Goal: Information Seeking & Learning: Learn about a topic

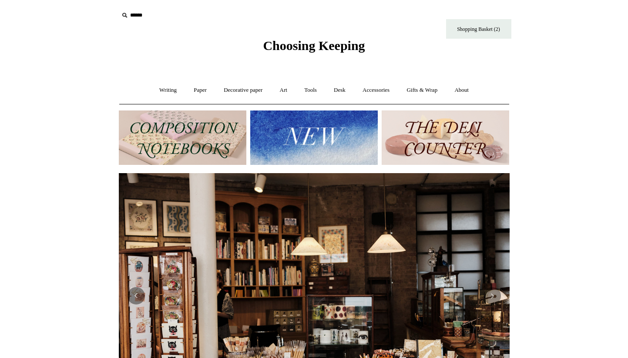
click at [167, 147] on img at bounding box center [182, 137] width 127 height 54
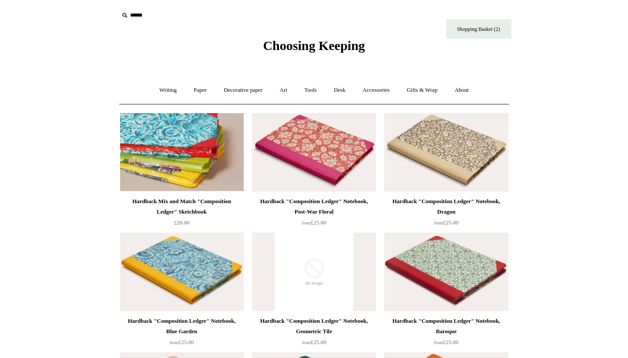
click at [173, 164] on img at bounding box center [182, 152] width 124 height 78
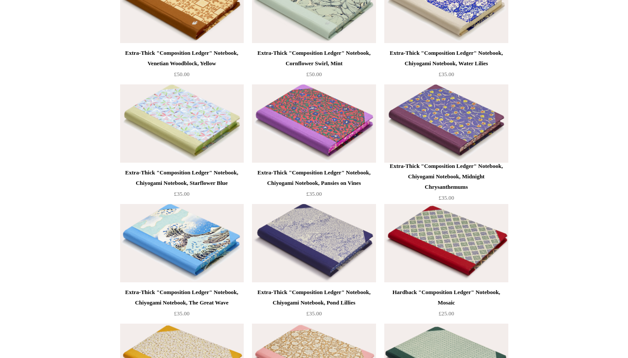
scroll to position [3255, 0]
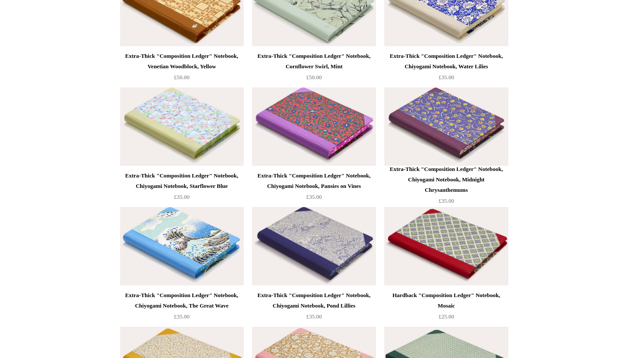
click at [344, 130] on img at bounding box center [314, 126] width 124 height 78
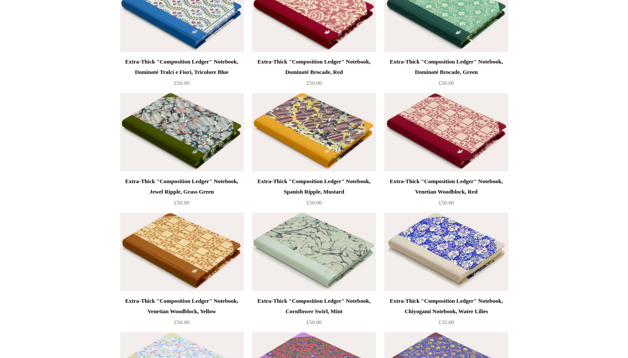
scroll to position [2995, 0]
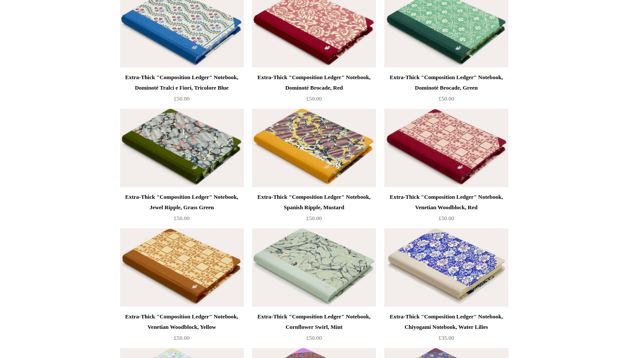
click at [163, 151] on img at bounding box center [182, 148] width 124 height 78
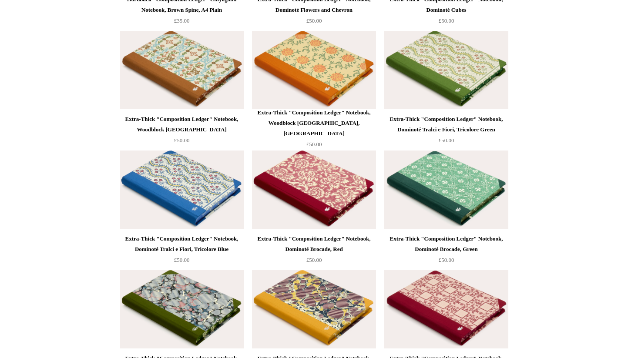
scroll to position [2816, 0]
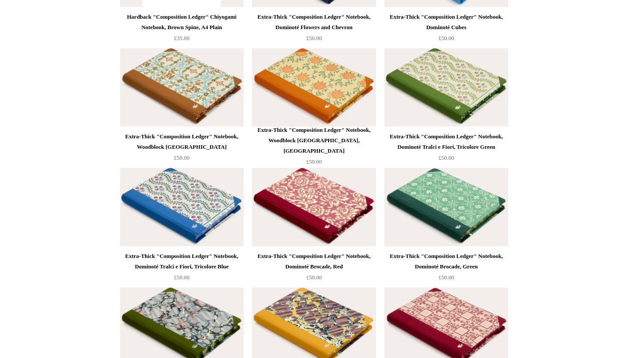
click at [468, 203] on img at bounding box center [446, 207] width 124 height 78
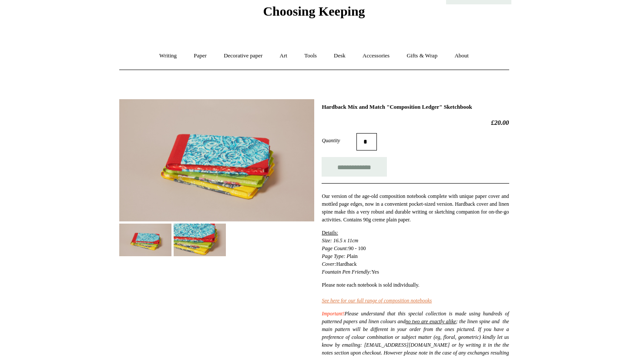
scroll to position [125, 0]
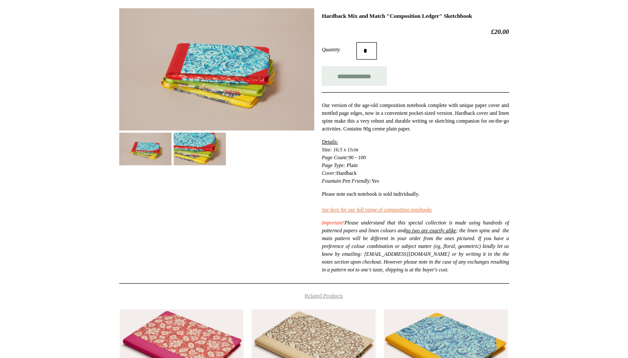
click at [216, 96] on img at bounding box center [216, 69] width 195 height 122
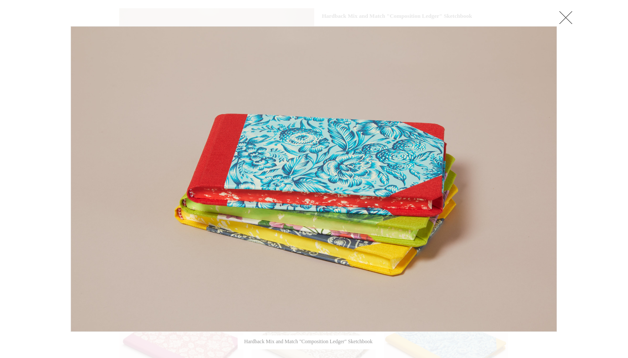
click at [562, 21] on link at bounding box center [565, 17] width 17 height 17
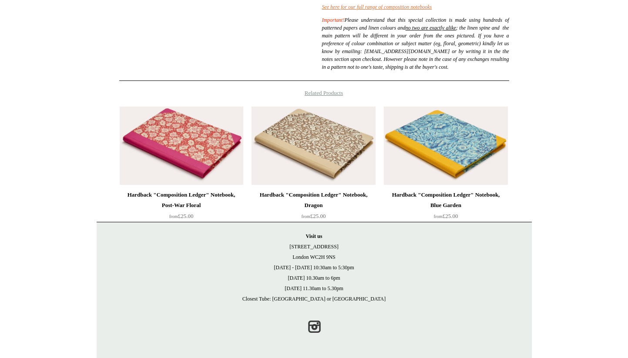
scroll to position [0, 0]
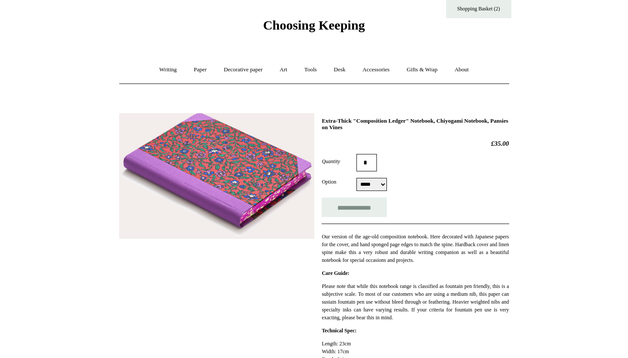
scroll to position [25, 0]
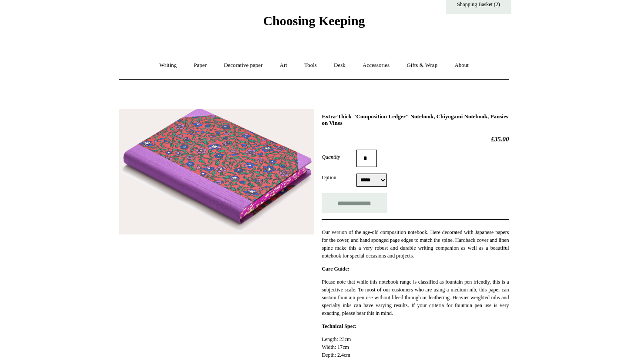
click at [257, 145] on img at bounding box center [216, 172] width 195 height 126
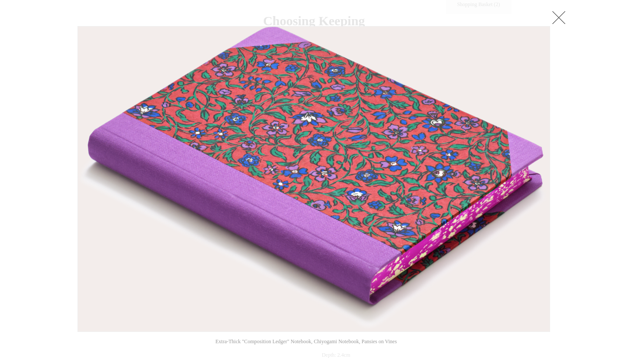
click at [565, 16] on link at bounding box center [558, 17] width 17 height 17
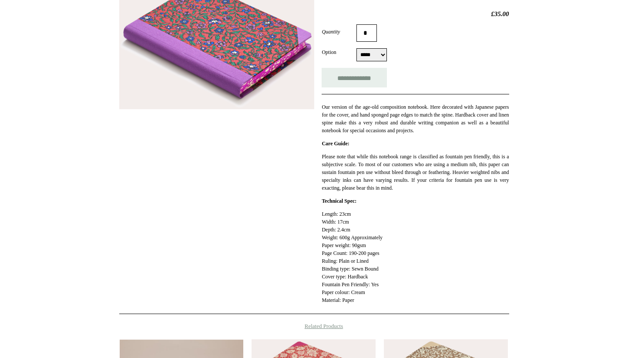
scroll to position [135, 0]
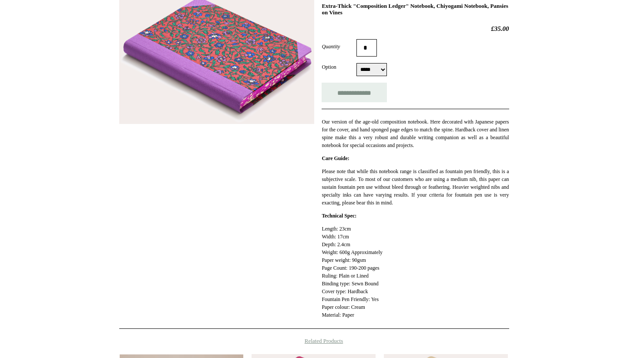
click at [255, 66] on img at bounding box center [216, 61] width 195 height 126
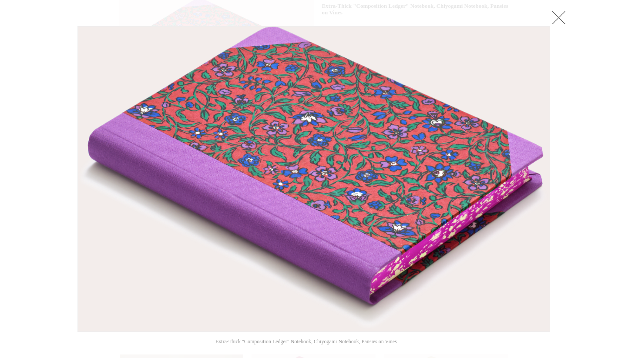
click at [558, 13] on link at bounding box center [558, 17] width 17 height 17
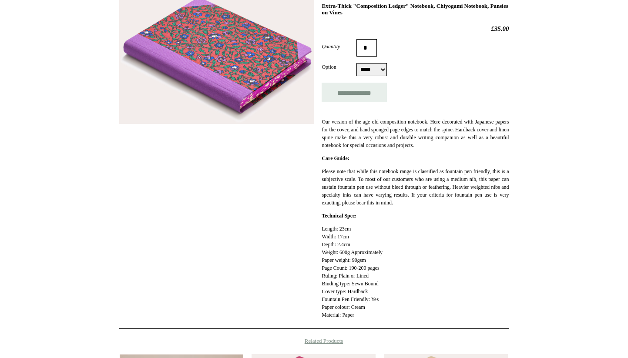
scroll to position [0, 0]
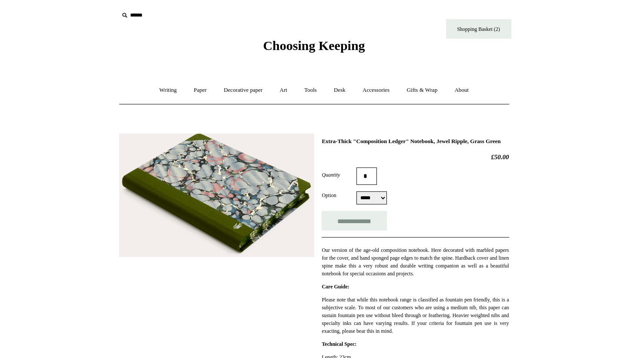
click at [239, 202] on img at bounding box center [216, 196] width 195 height 124
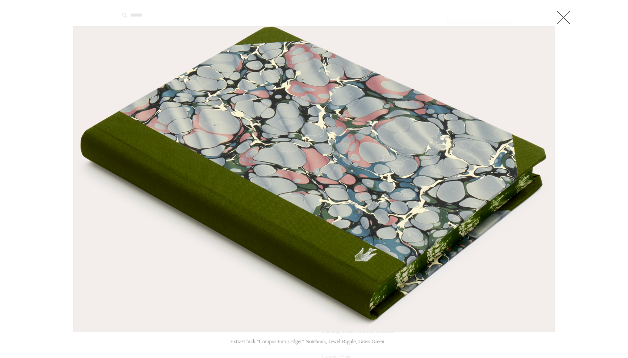
click at [559, 18] on link at bounding box center [563, 17] width 17 height 17
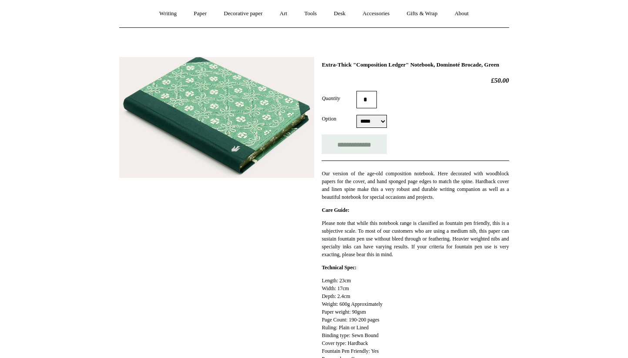
scroll to position [70, 0]
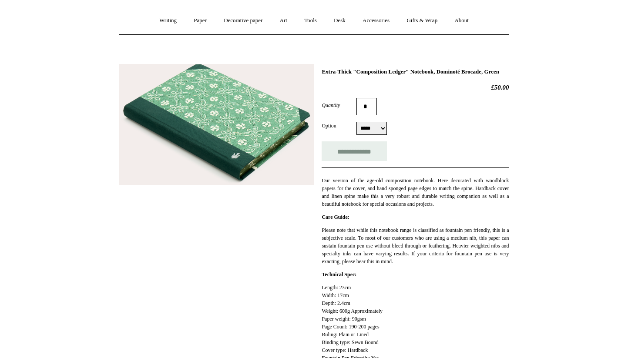
click at [271, 134] on img at bounding box center [216, 124] width 195 height 121
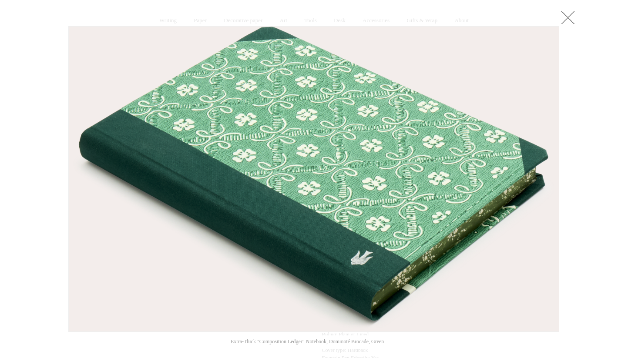
click at [572, 9] on link at bounding box center [567, 17] width 17 height 17
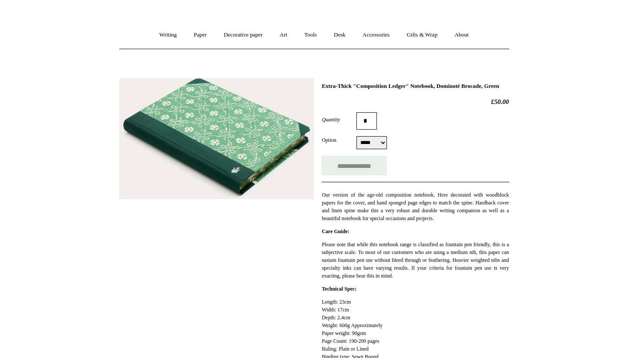
scroll to position [0, 0]
